Goal: Information Seeking & Learning: Learn about a topic

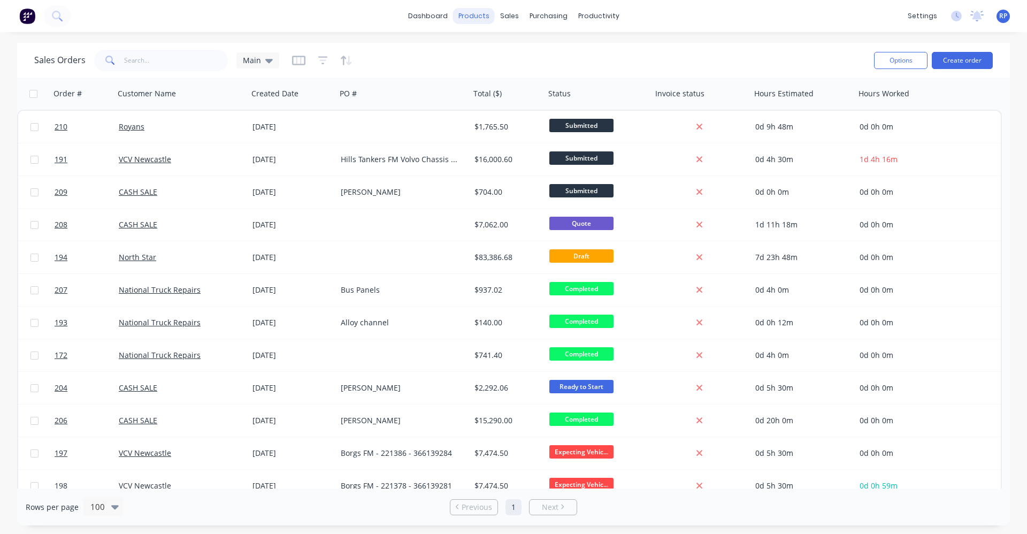
click at [487, 20] on div "products" at bounding box center [474, 16] width 42 height 16
click at [482, 18] on div "products" at bounding box center [474, 16] width 42 height 16
click at [504, 48] on div "Product Catalogue" at bounding box center [521, 52] width 66 height 10
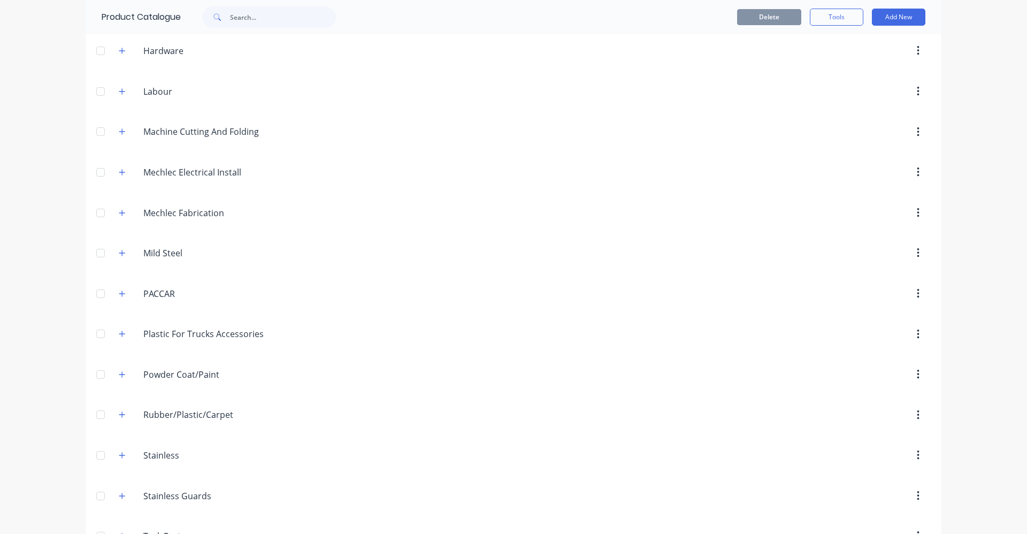
scroll to position [519, 0]
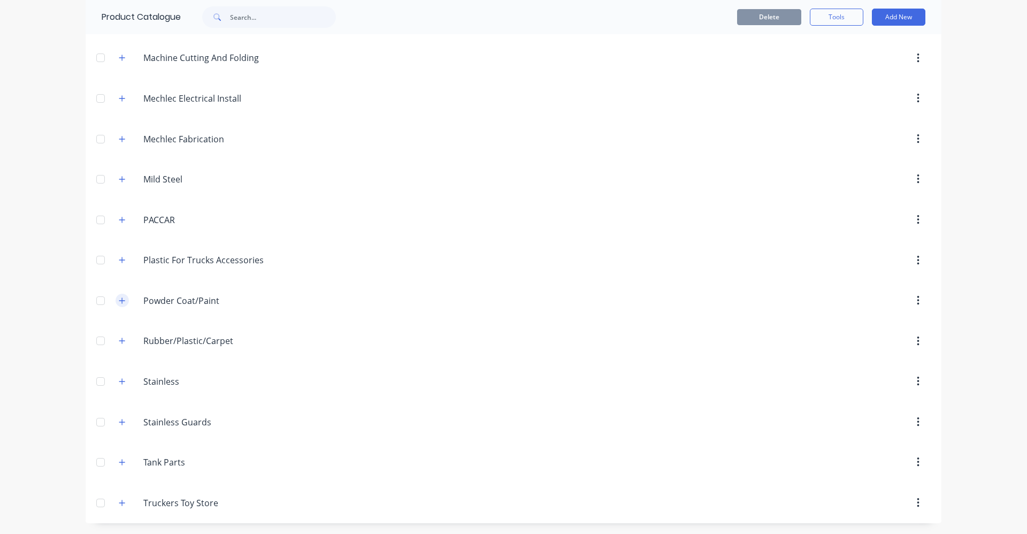
click at [119, 300] on icon "button" at bounding box center [122, 301] width 6 height 6
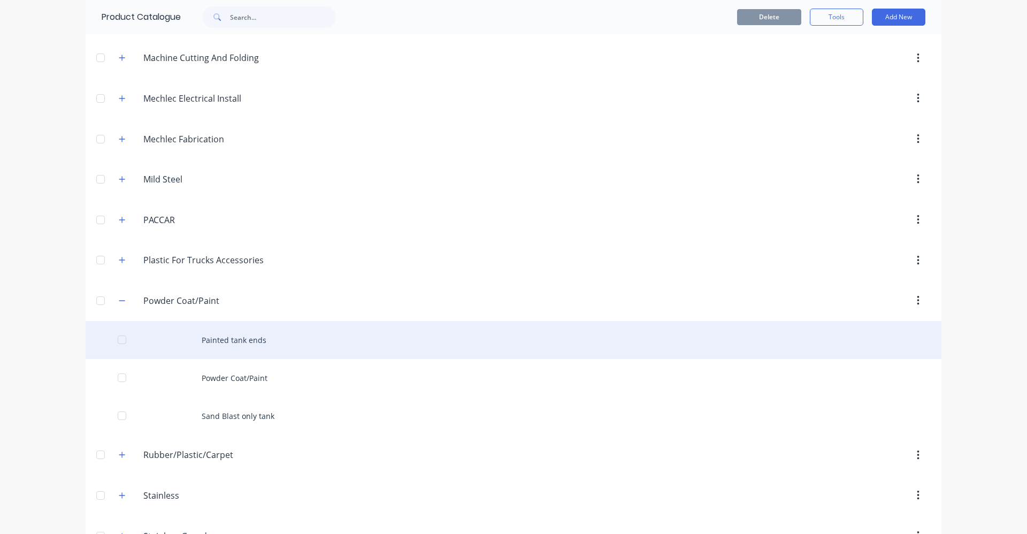
click at [221, 339] on div "Painted tank ends" at bounding box center [514, 340] width 856 height 38
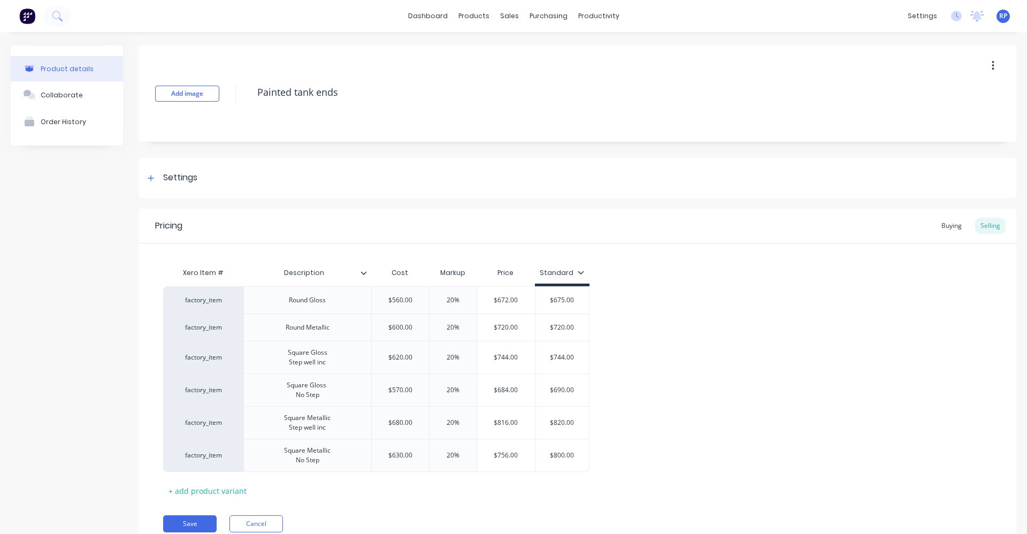
type textarea "x"
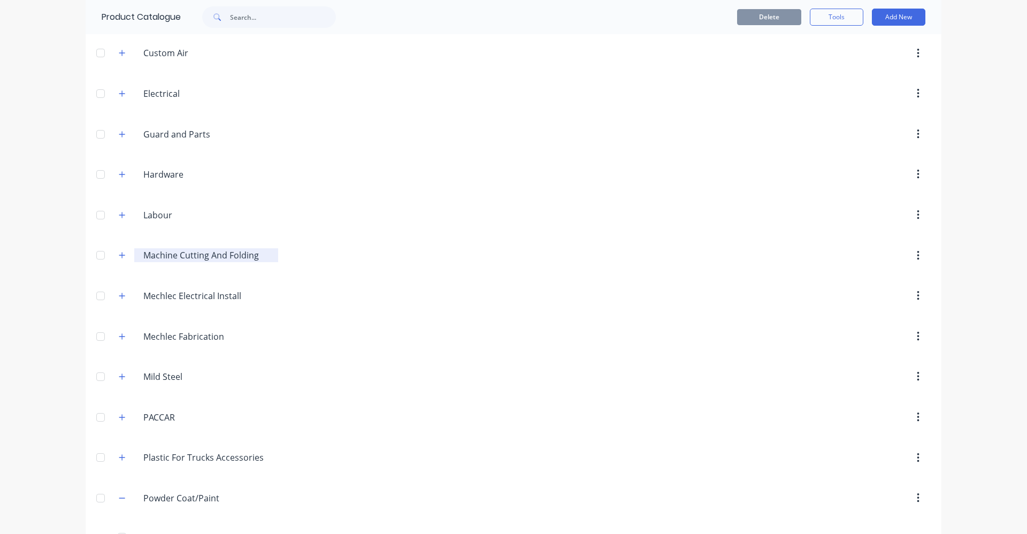
scroll to position [312, 0]
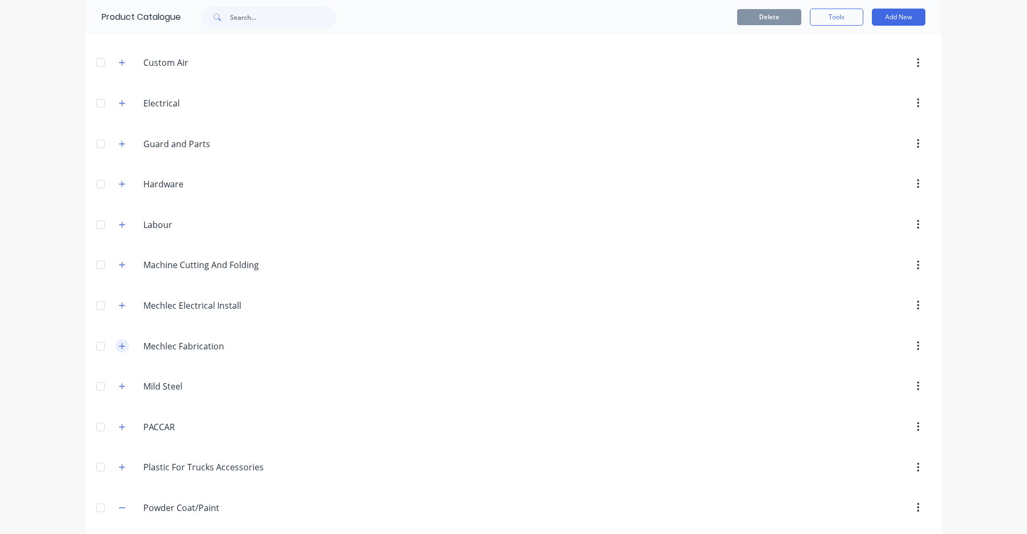
click at [119, 347] on icon "button" at bounding box center [122, 345] width 6 height 7
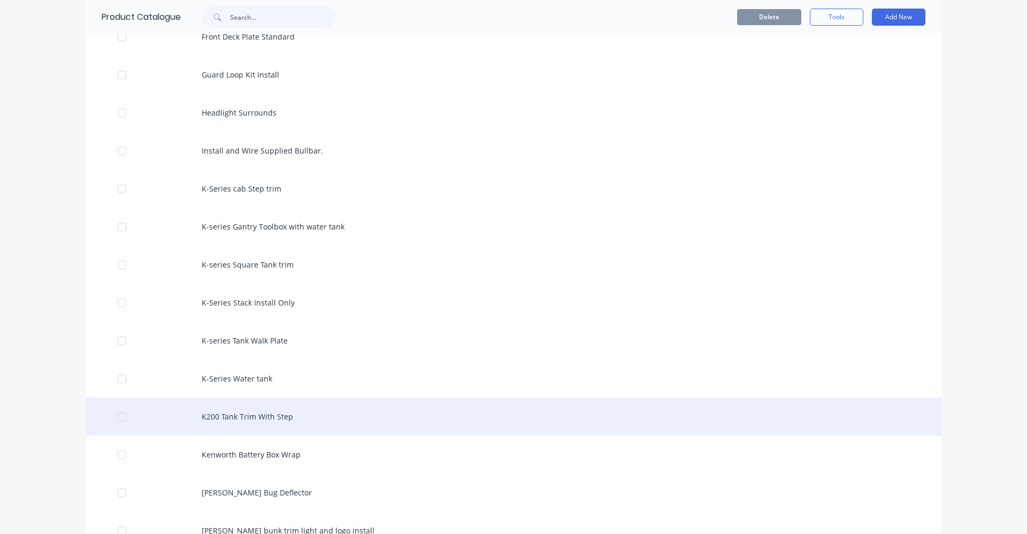
scroll to position [1436, 0]
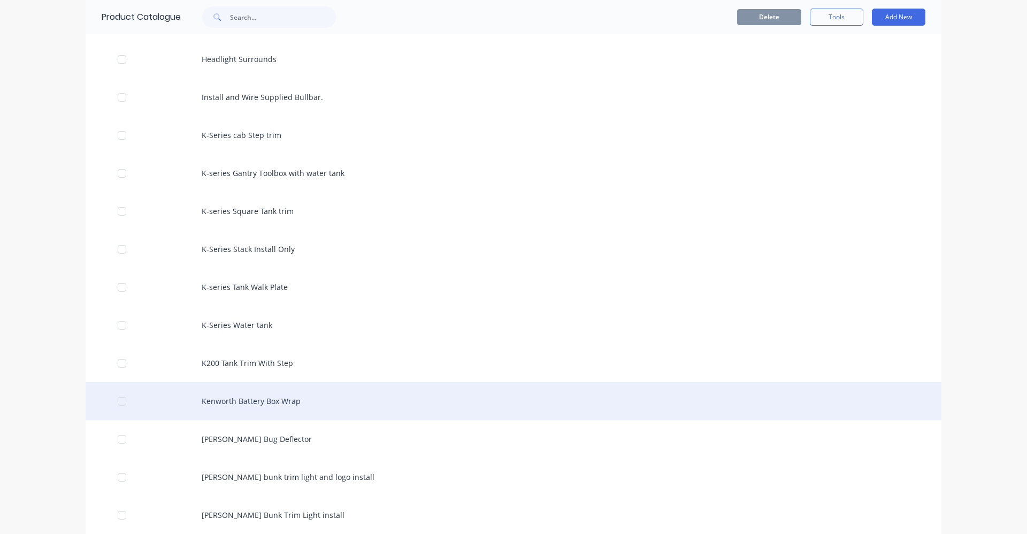
click at [303, 407] on div "Kenworth Battery Box Wrap" at bounding box center [514, 401] width 856 height 38
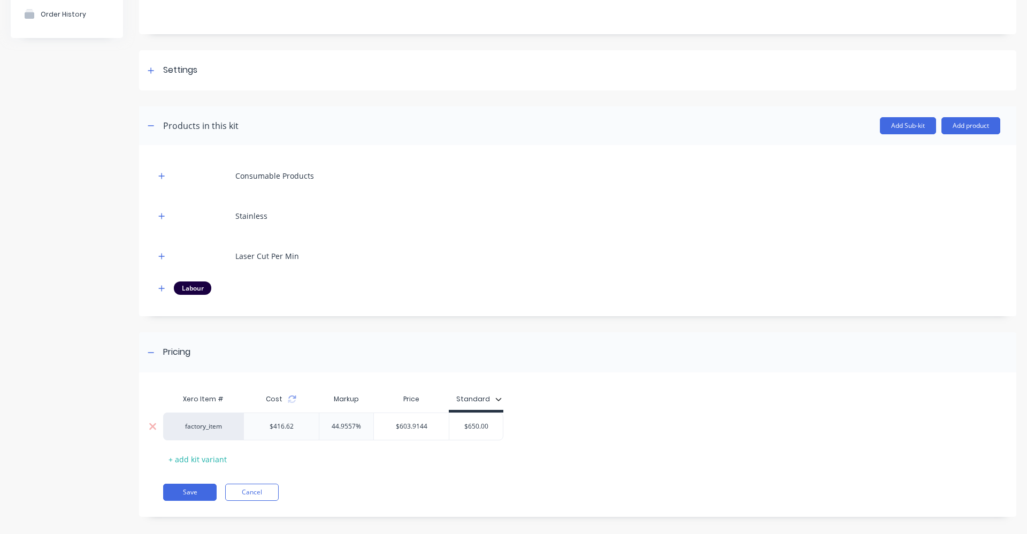
scroll to position [115, 0]
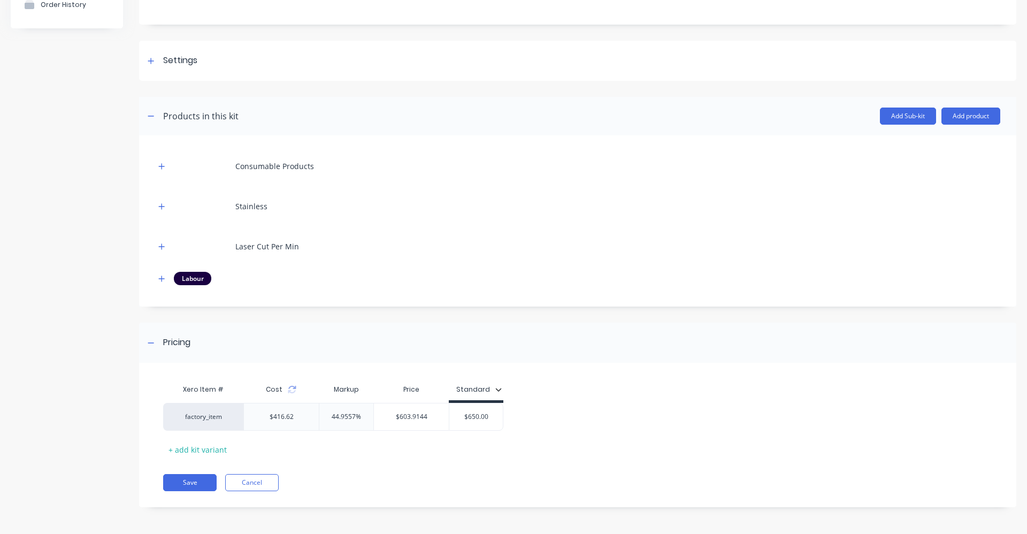
click at [254, 494] on div "Xero Item # Cost Markup Price Standard factory_item $416.62 44.9557% $603.9144 …" at bounding box center [578, 441] width 878 height 134
click at [252, 487] on button "Cancel" at bounding box center [252, 482] width 54 height 17
